Goal: Task Accomplishment & Management: Use online tool/utility

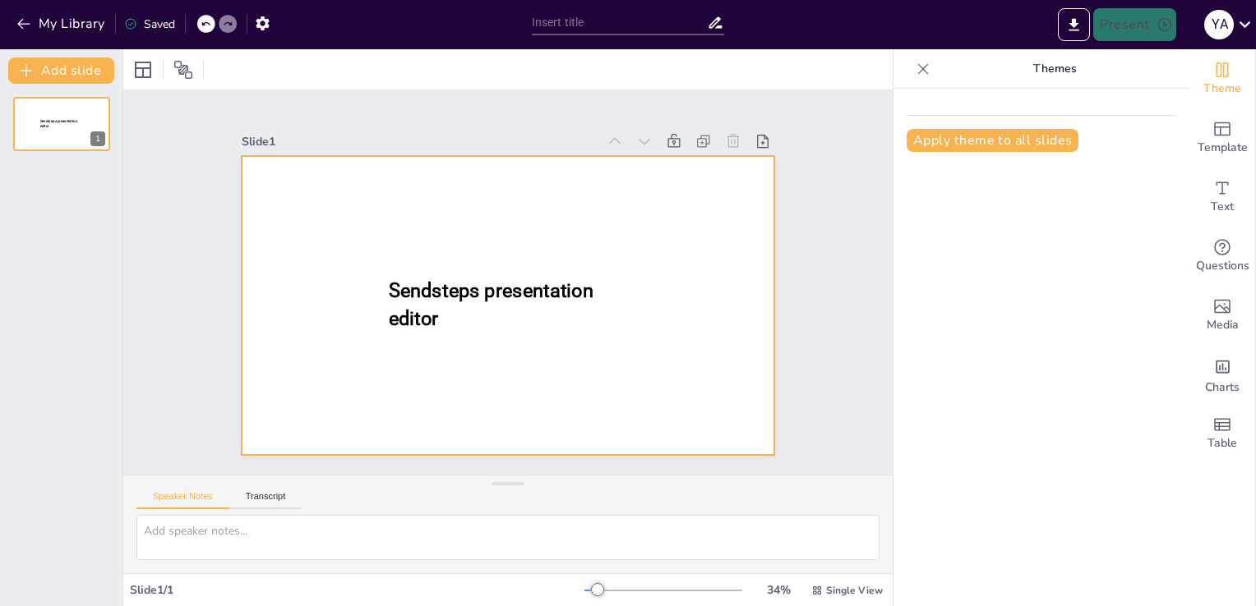
type input "New Sendsteps"
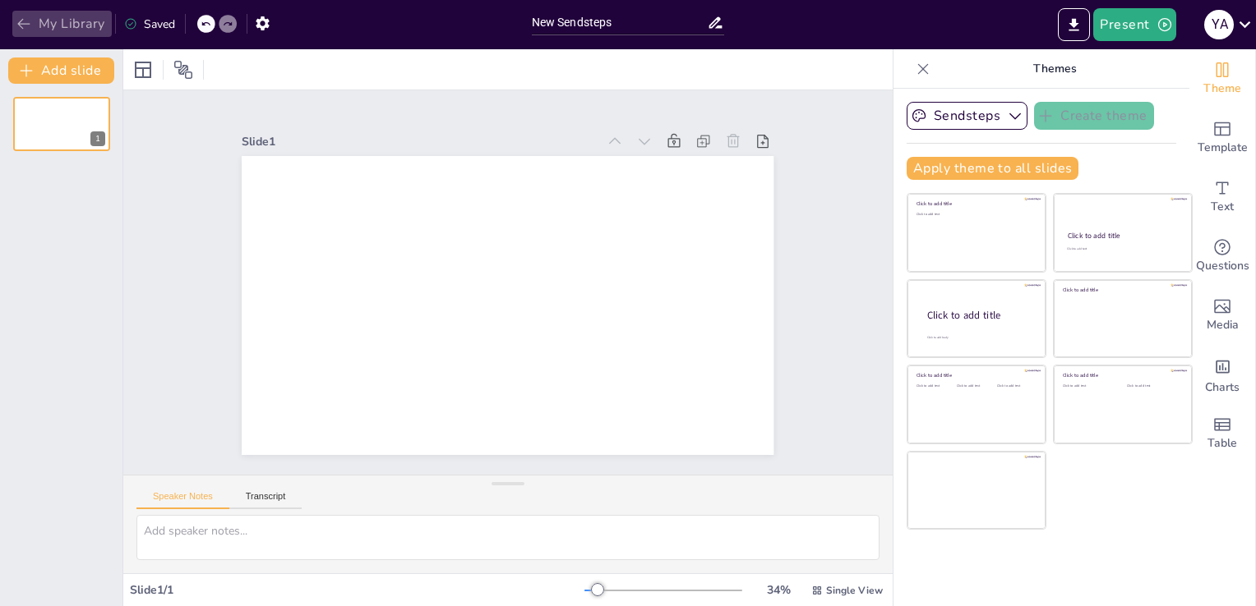
click at [16, 21] on icon "button" at bounding box center [24, 24] width 16 height 16
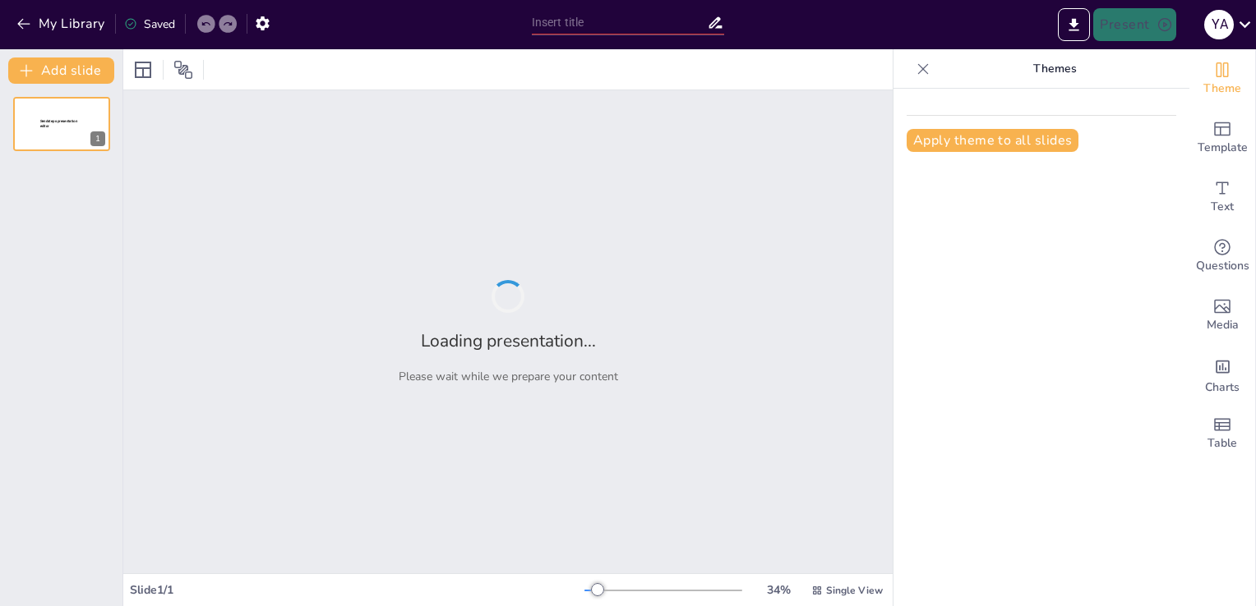
type input "Estrategias para Mejorar la Presentación Visual"
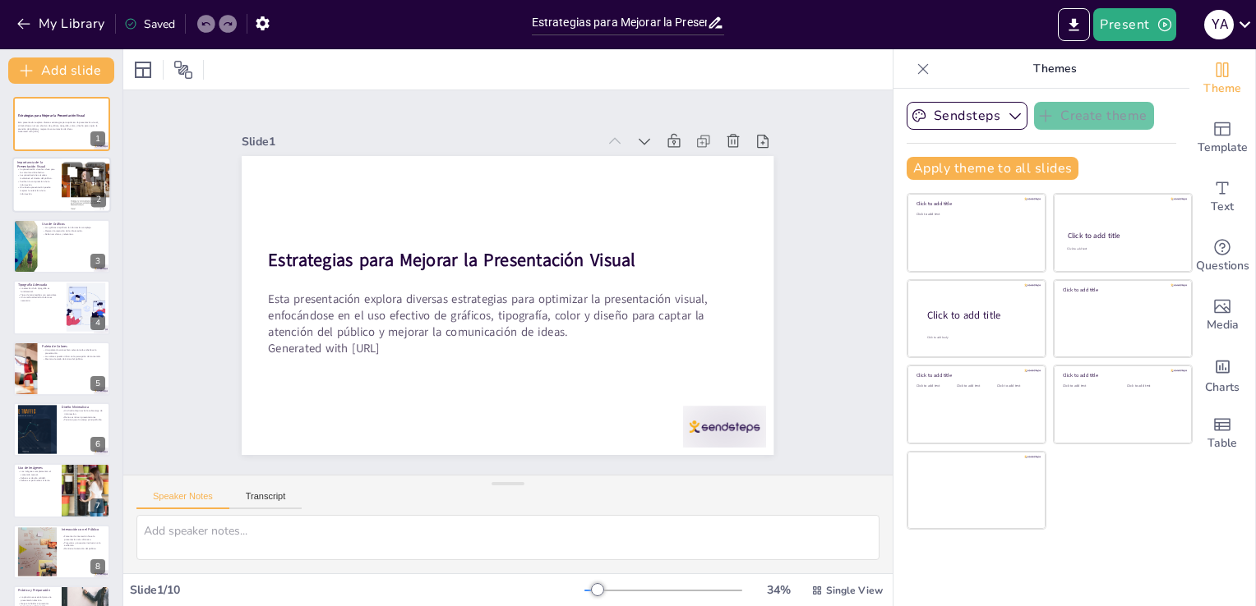
click at [63, 205] on div at bounding box center [87, 186] width 114 height 56
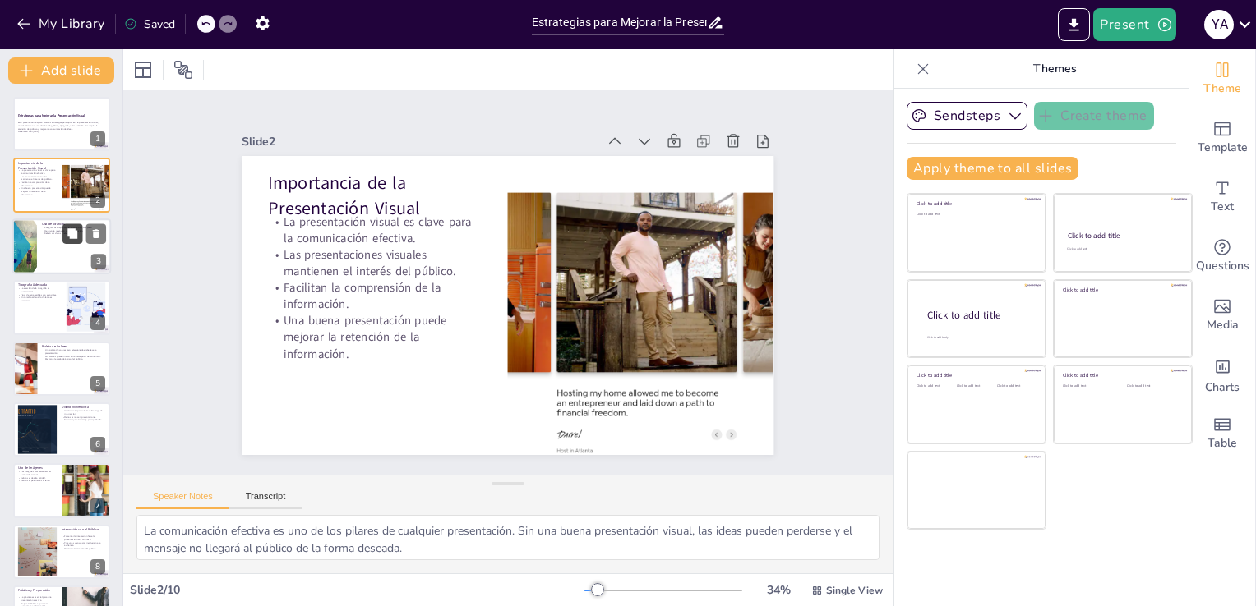
click at [73, 237] on icon at bounding box center [72, 233] width 10 height 10
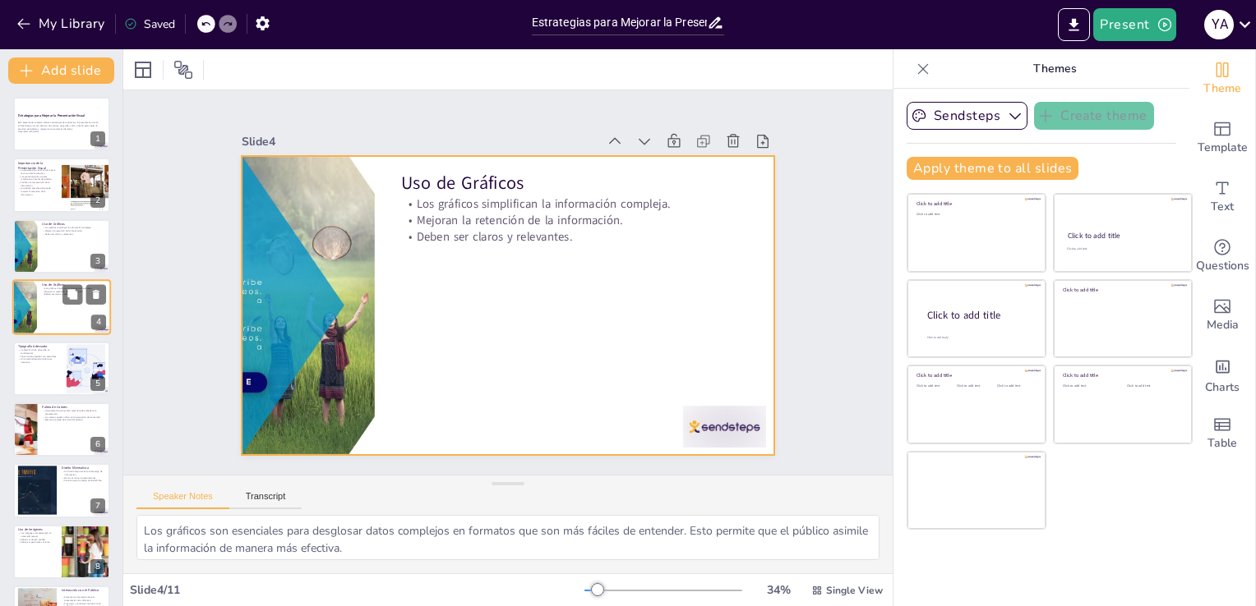
click at [83, 305] on div at bounding box center [61, 307] width 99 height 56
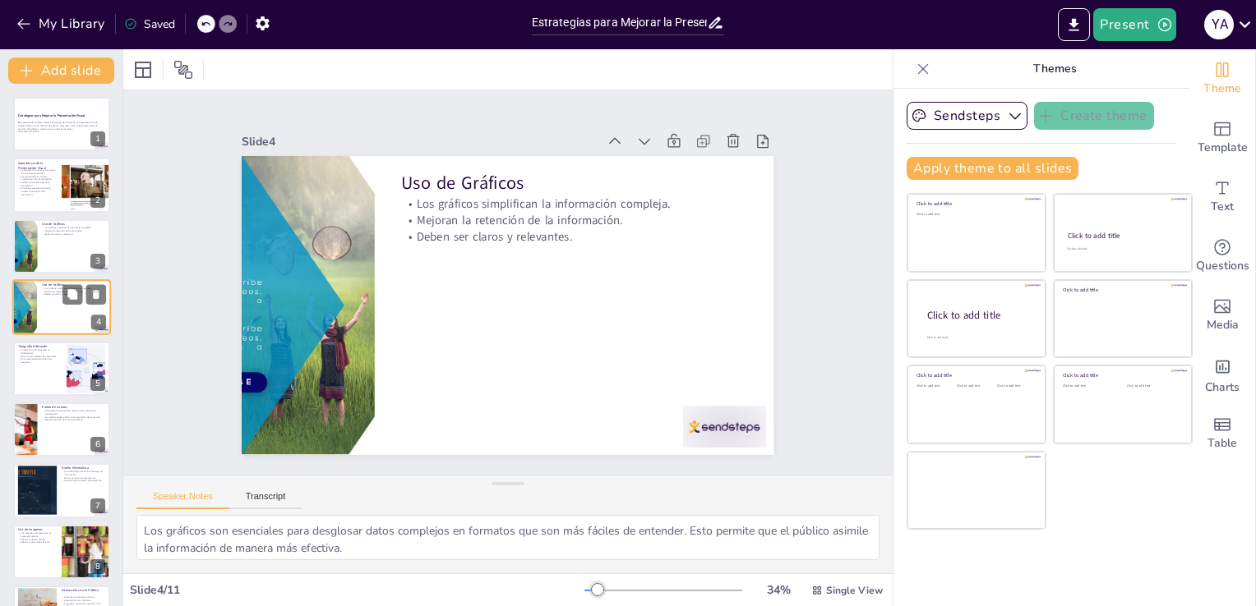
click at [83, 305] on div at bounding box center [61, 307] width 99 height 56
click at [68, 376] on div at bounding box center [85, 368] width 83 height 50
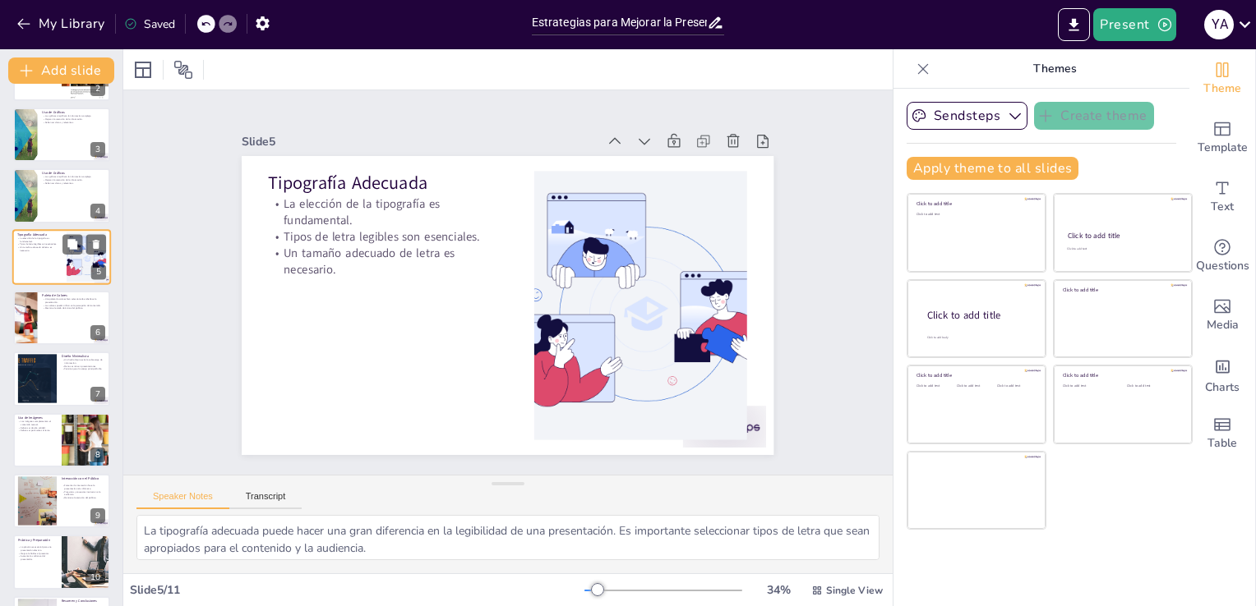
scroll to position [168, 0]
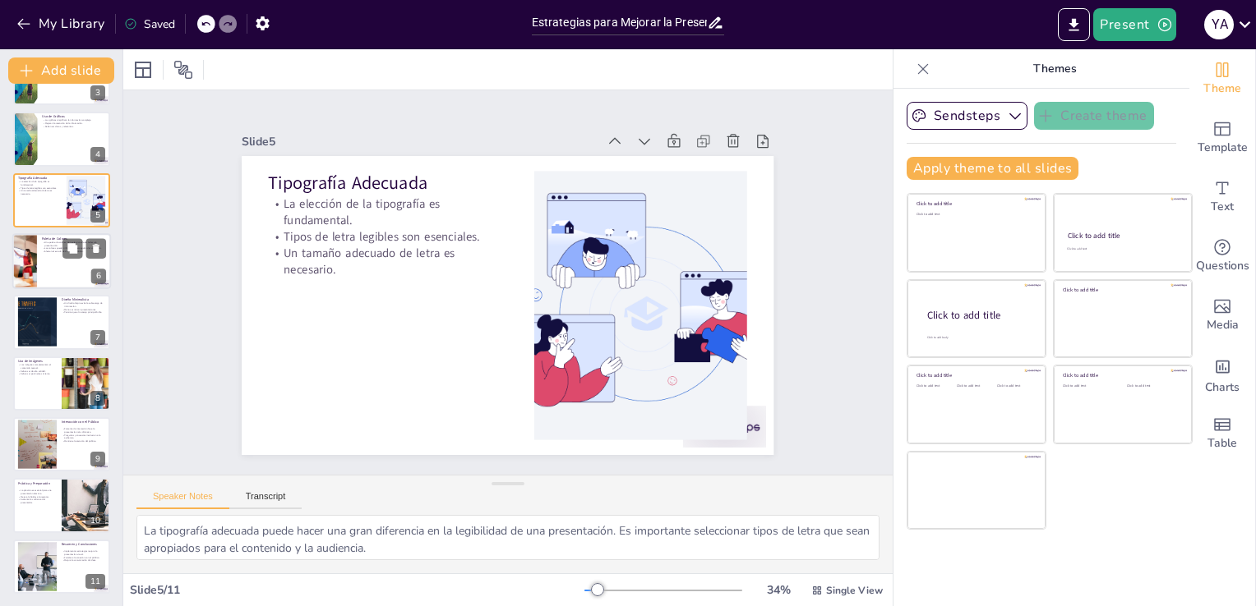
click at [31, 262] on div at bounding box center [25, 261] width 84 height 56
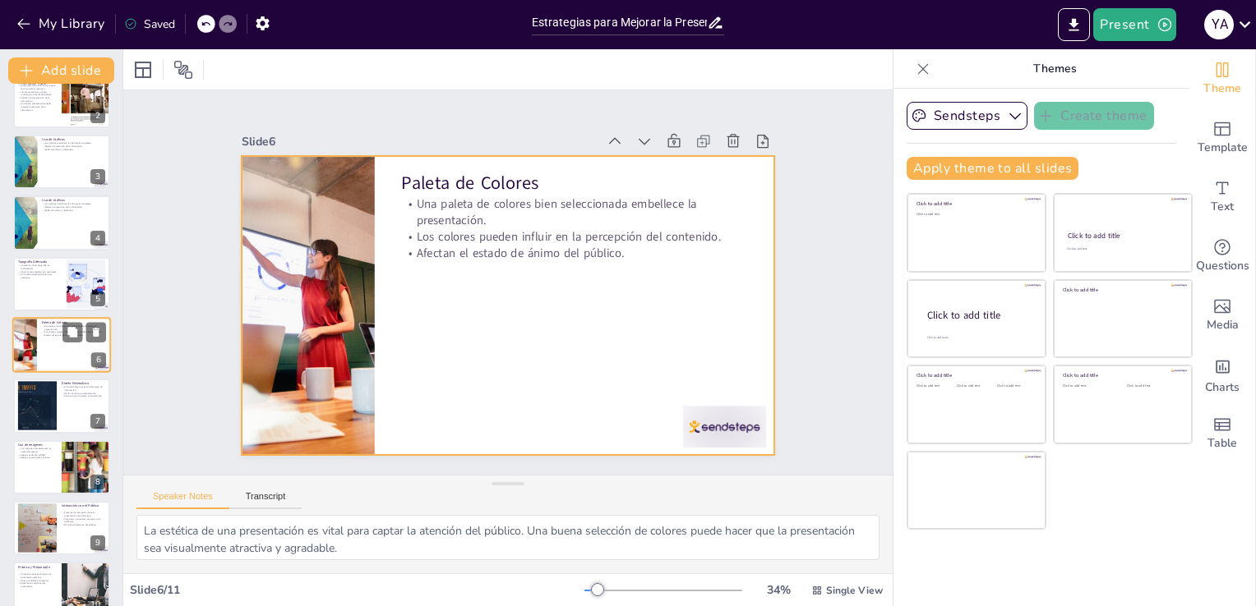
click at [39, 338] on div at bounding box center [61, 345] width 99 height 56
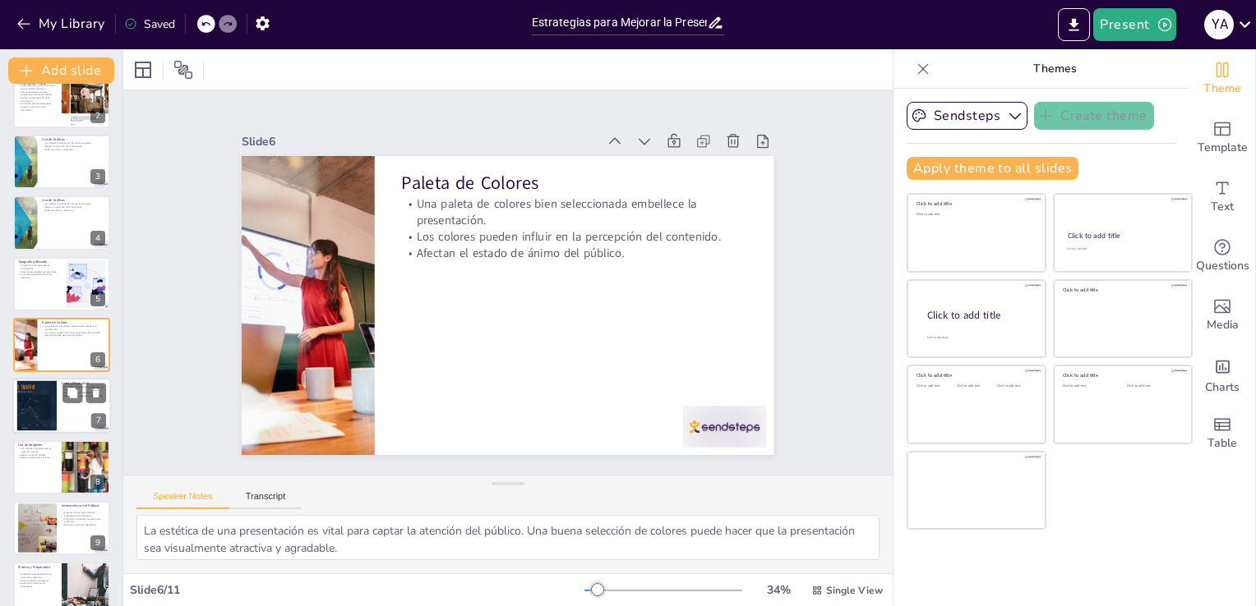
click at [54, 415] on div at bounding box center [37, 406] width 85 height 50
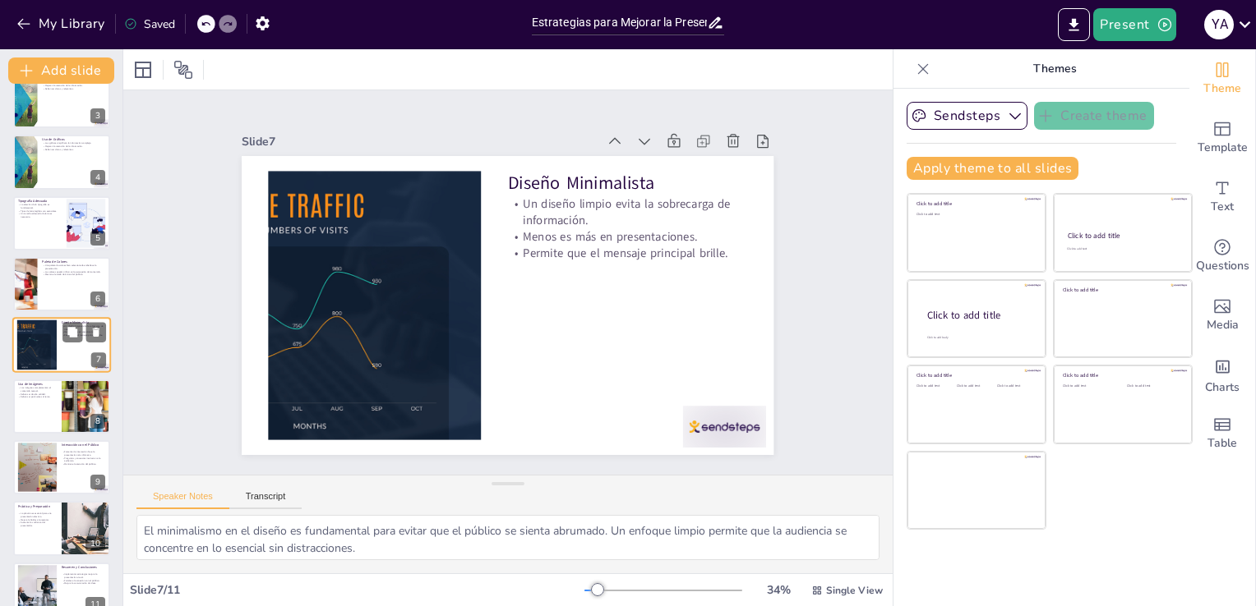
scroll to position [168, 0]
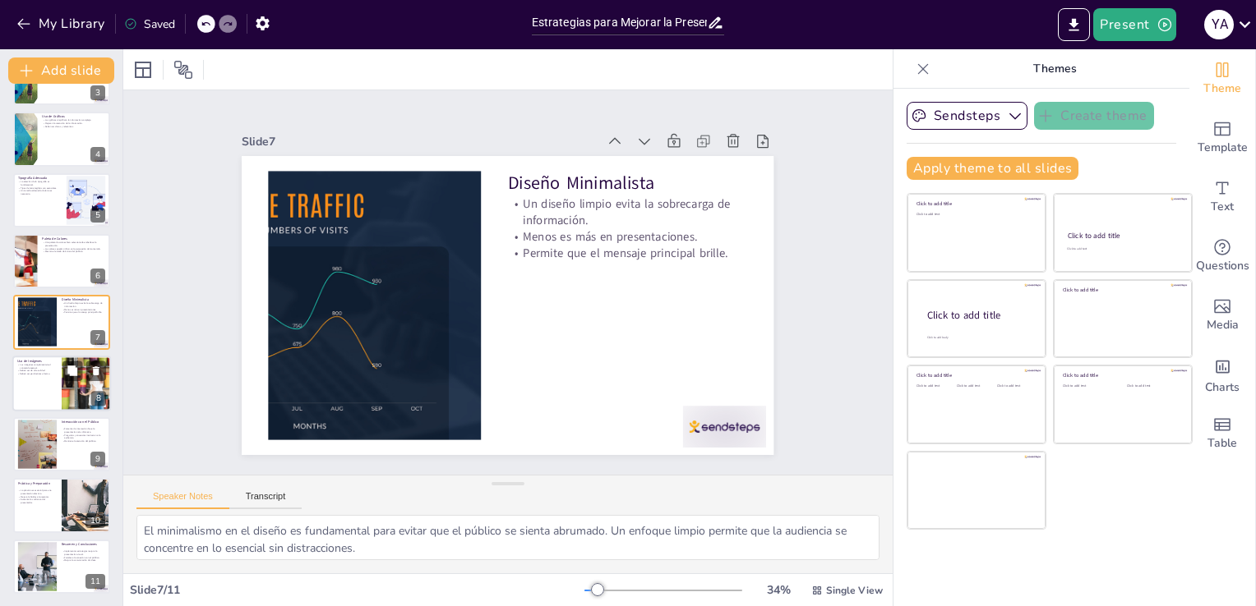
click at [51, 381] on div at bounding box center [61, 384] width 99 height 56
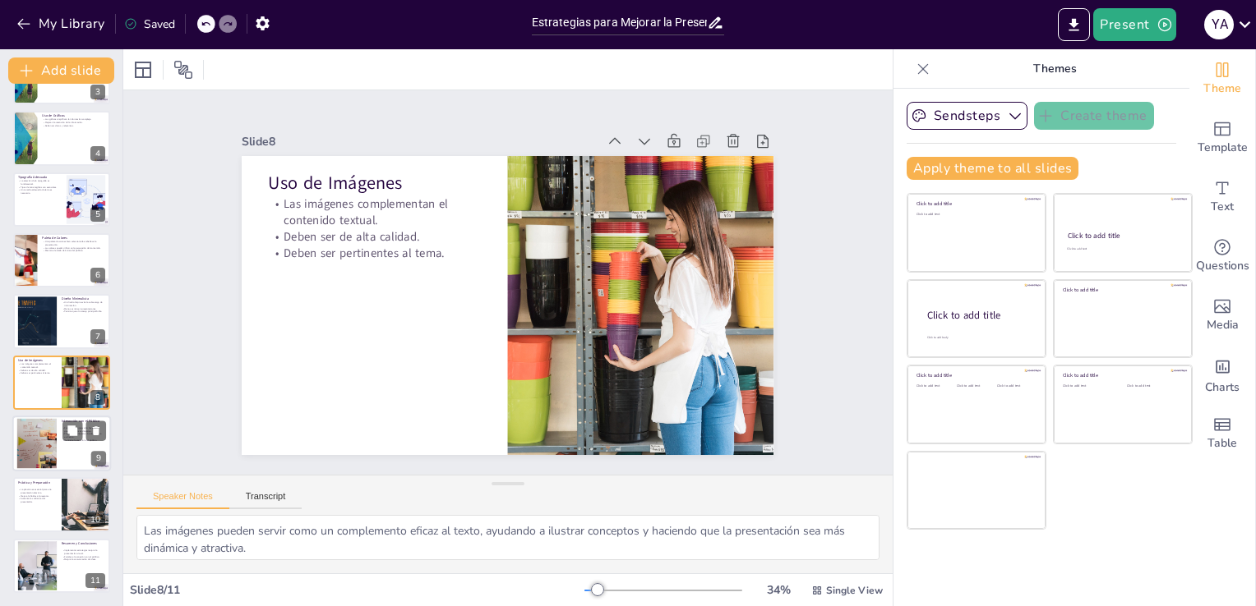
click at [57, 462] on div at bounding box center [61, 444] width 99 height 56
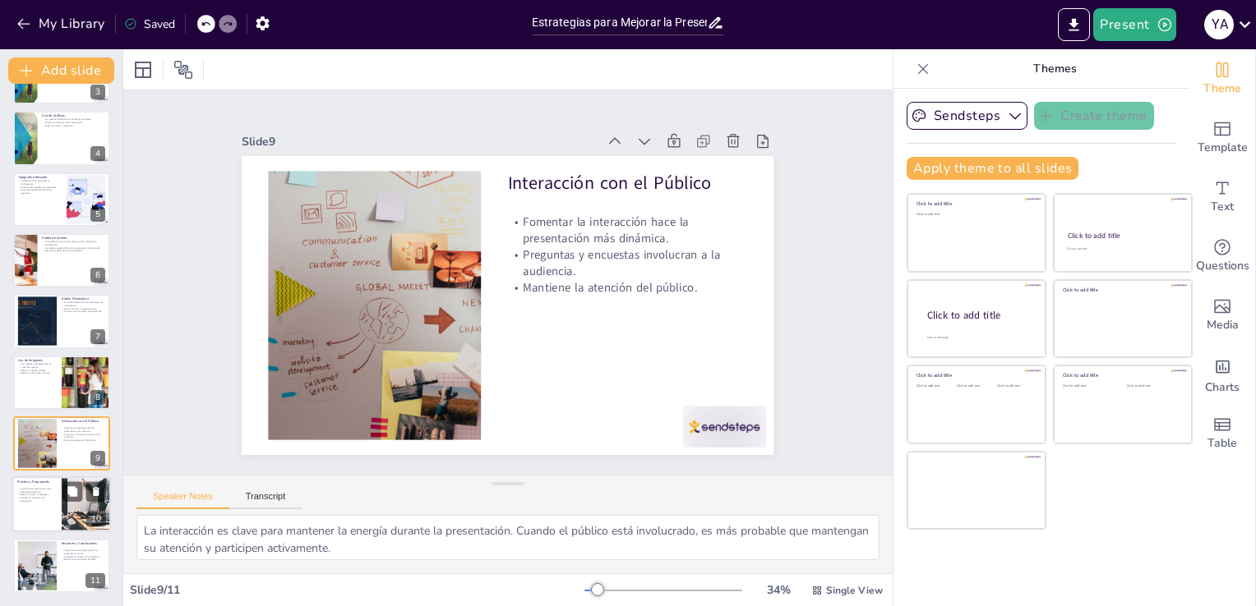
click at [68, 502] on div at bounding box center [87, 505] width 68 height 56
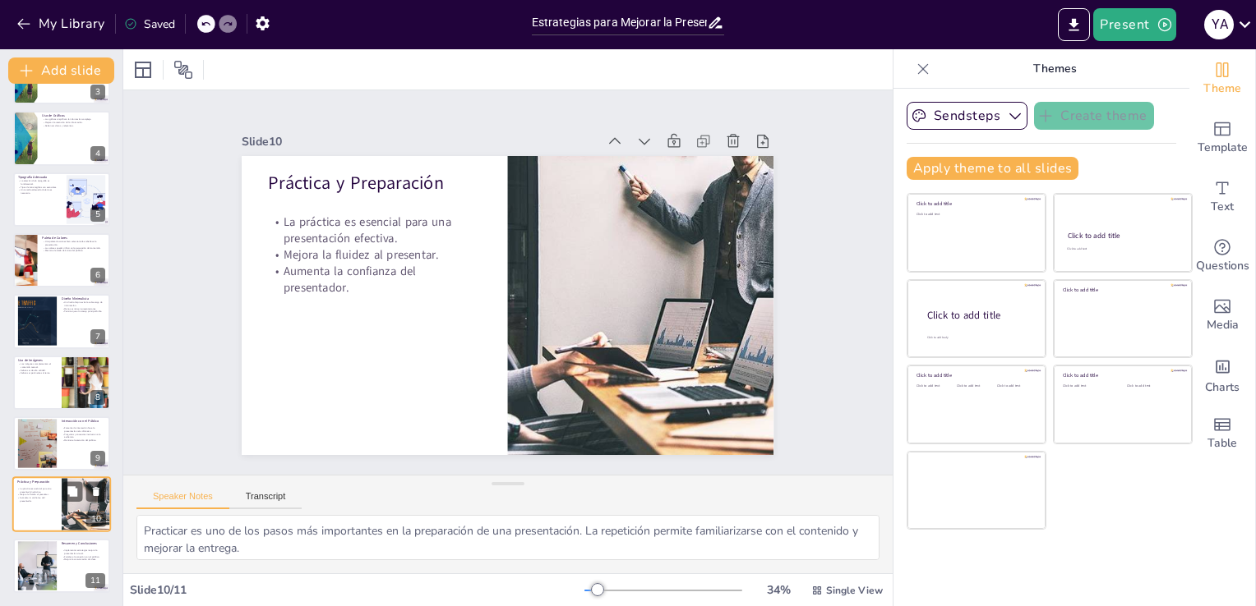
scroll to position [168, 0]
click at [59, 567] on div at bounding box center [61, 567] width 99 height 56
type textarea "La implementación de estas estrategias es clave para mejorar la calidad de las …"
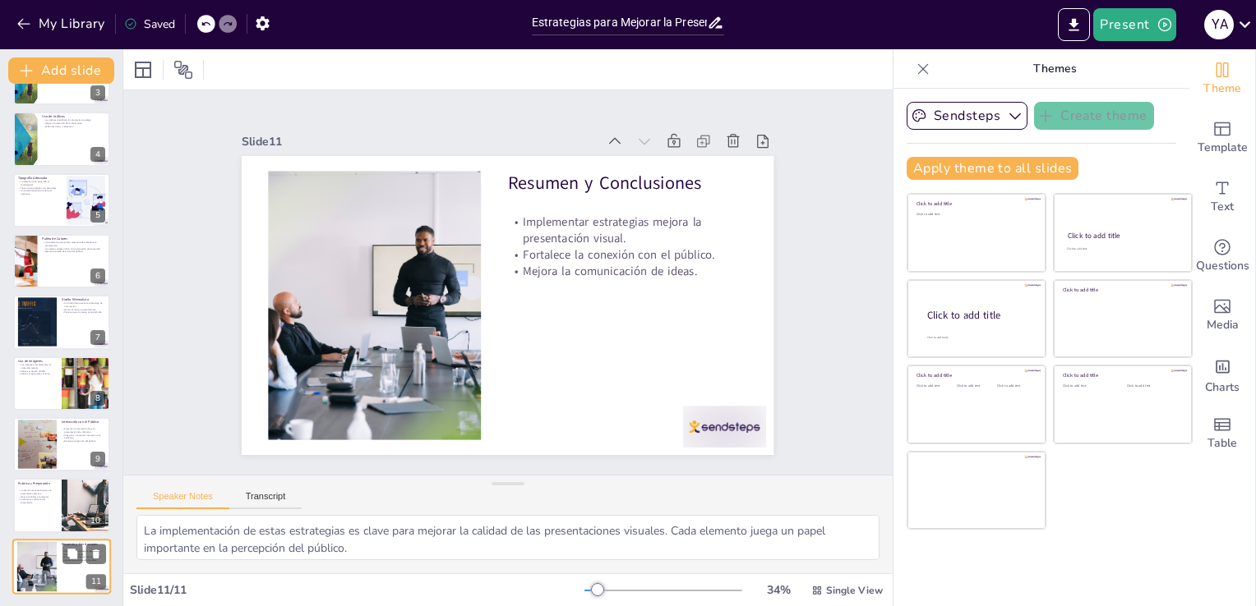
scroll to position [169, 0]
